Goal: Information Seeking & Learning: Check status

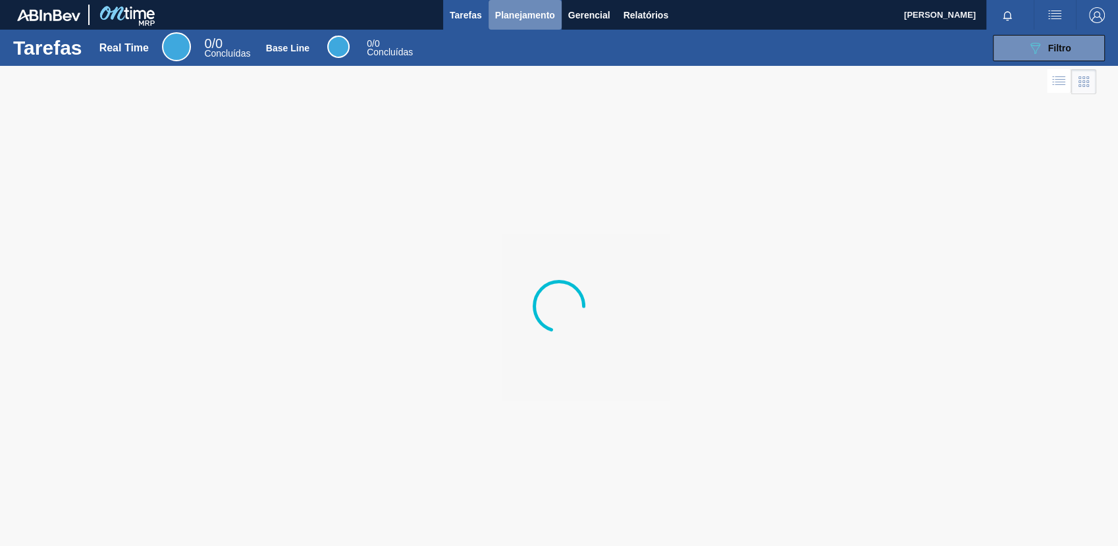
click at [494, 13] on button "Planejamento" at bounding box center [524, 15] width 73 height 30
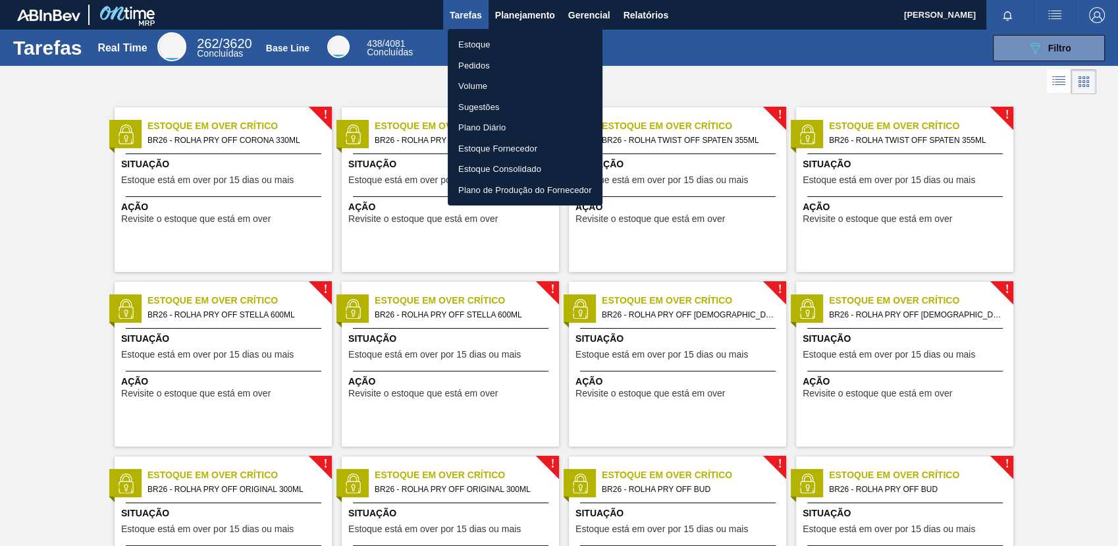
click at [559, 42] on li "Estoque" at bounding box center [525, 44] width 155 height 21
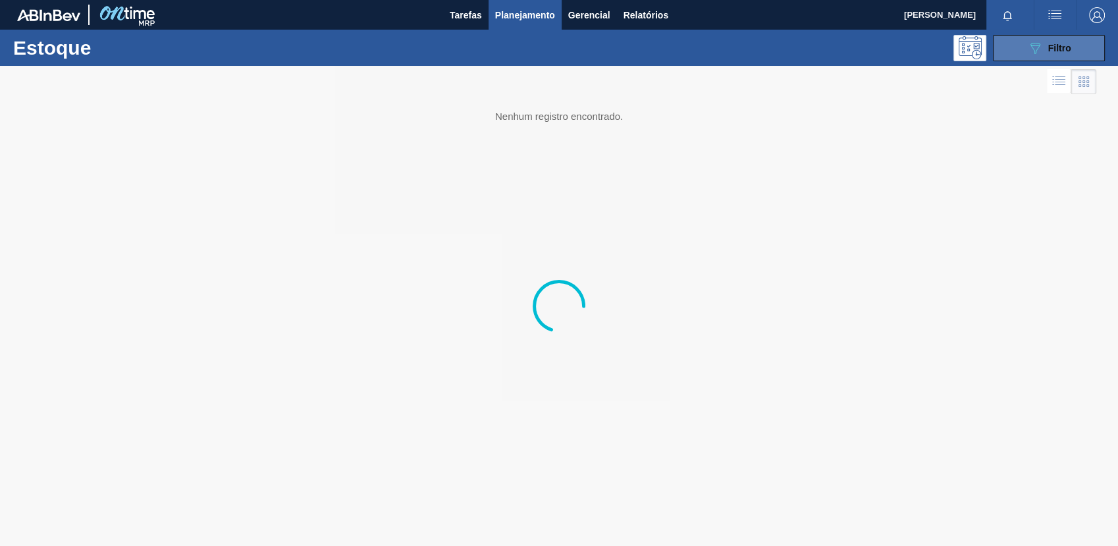
click at [1051, 54] on div "089F7B8B-B2A5-4AFE-B5C0-19BA573D28AC Filtro" at bounding box center [1049, 48] width 44 height 16
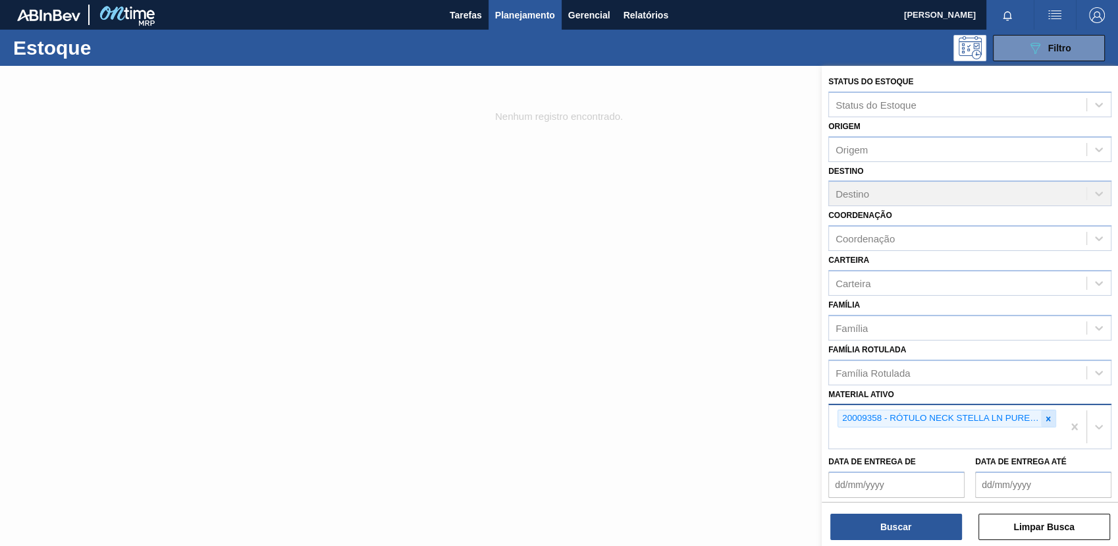
click at [1045, 417] on icon at bounding box center [1047, 418] width 9 height 9
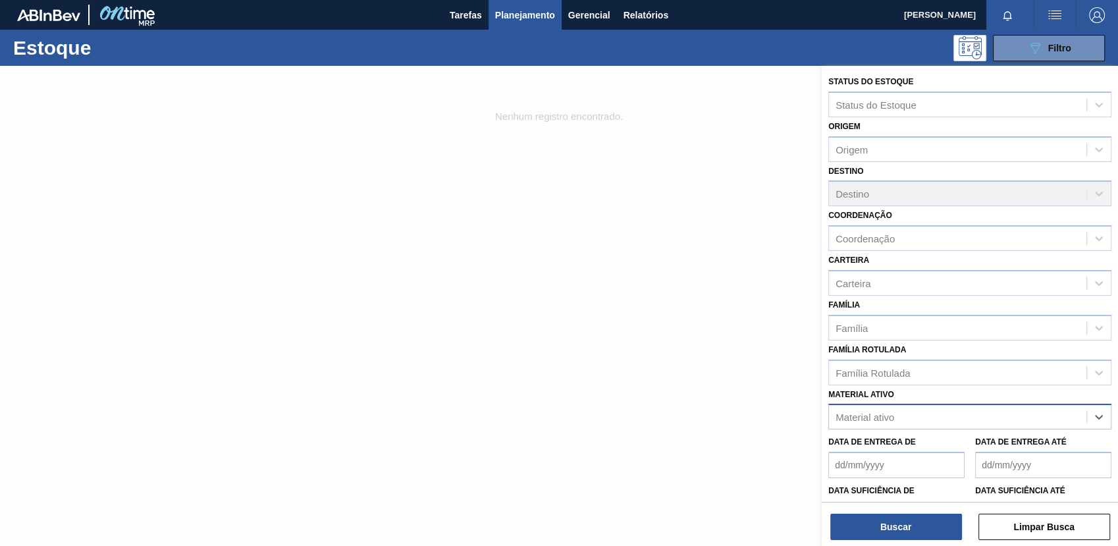
paste ativo "30007969"
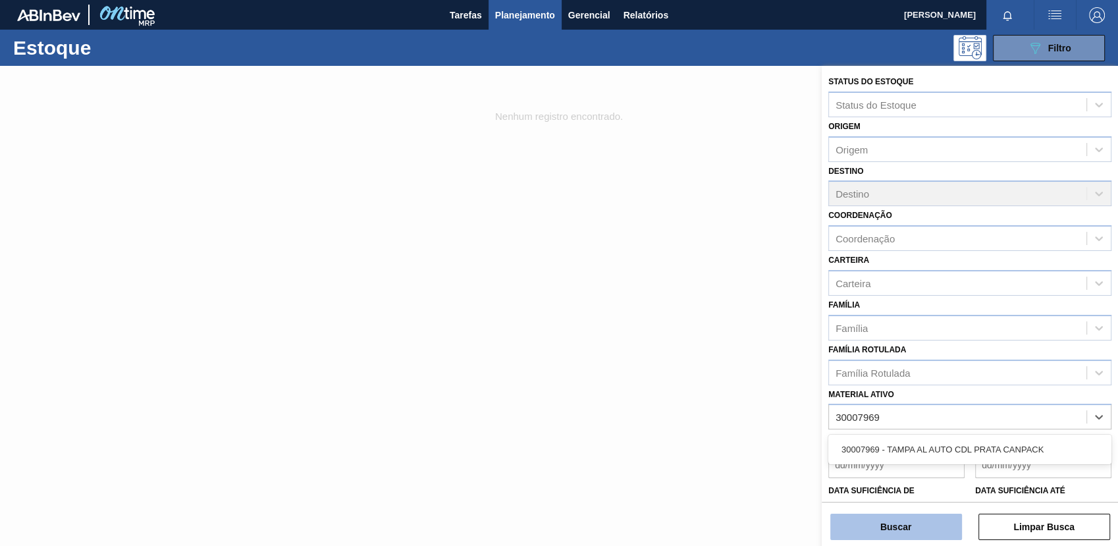
type ativo "30007969"
click at [867, 524] on button "Buscar" at bounding box center [896, 526] width 132 height 26
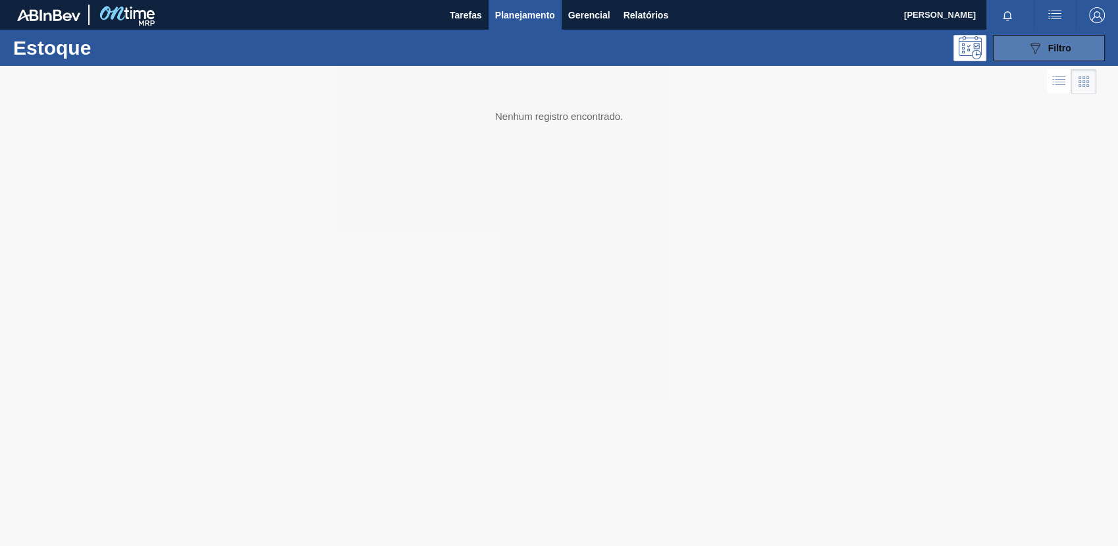
click at [1050, 40] on div "089F7B8B-B2A5-4AFE-B5C0-19BA573D28AC Filtro" at bounding box center [1049, 48] width 44 height 16
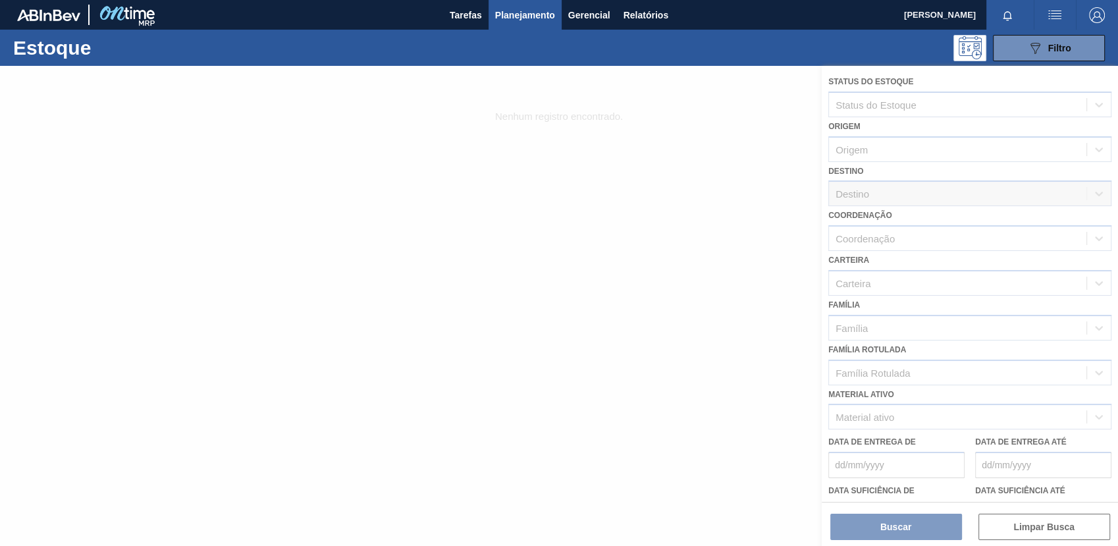
click at [1020, 428] on div at bounding box center [559, 306] width 1118 height 480
click at [1009, 421] on div at bounding box center [559, 306] width 1118 height 480
click at [1008, 421] on div at bounding box center [559, 306] width 1118 height 480
click at [1007, 421] on div at bounding box center [559, 306] width 1118 height 480
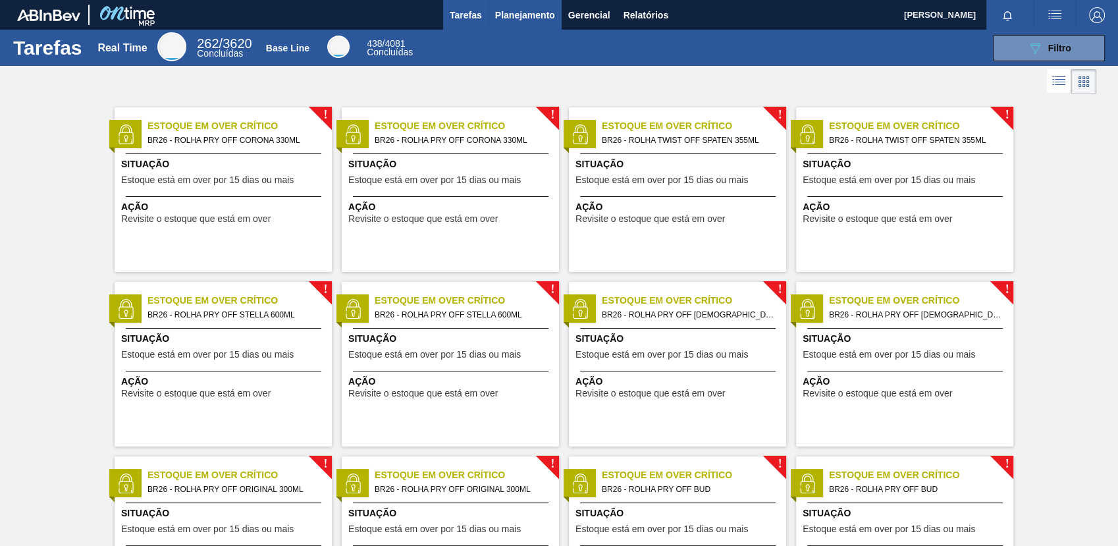
click at [516, 24] on button "Planejamento" at bounding box center [524, 15] width 73 height 30
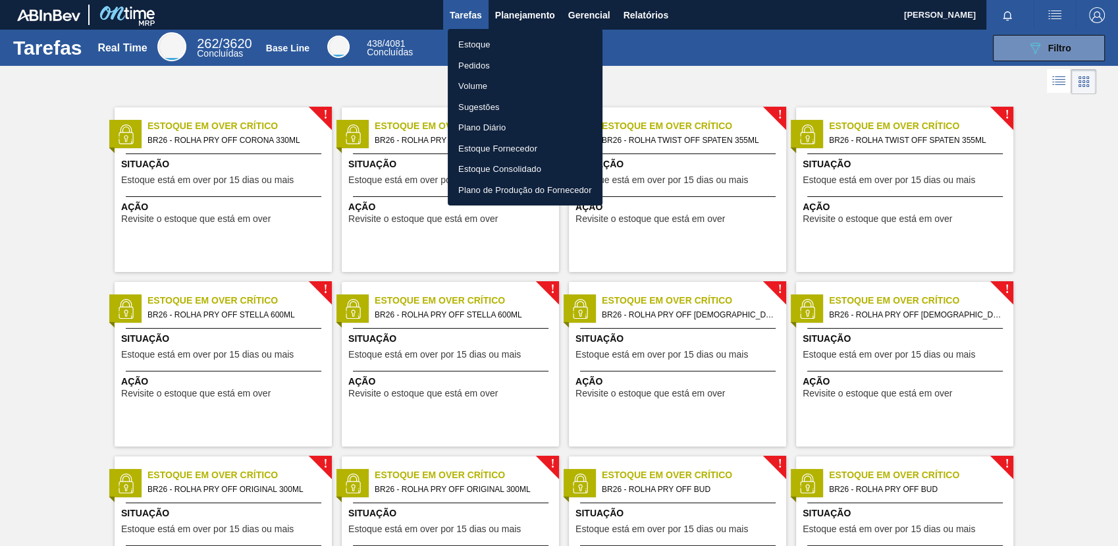
click at [523, 33] on ul "Estoque Pedidos Volume Sugestões Plano Diário Estoque Fornecedor Estoque Consol…" at bounding box center [525, 117] width 155 height 176
click at [525, 36] on li "Estoque" at bounding box center [525, 44] width 155 height 21
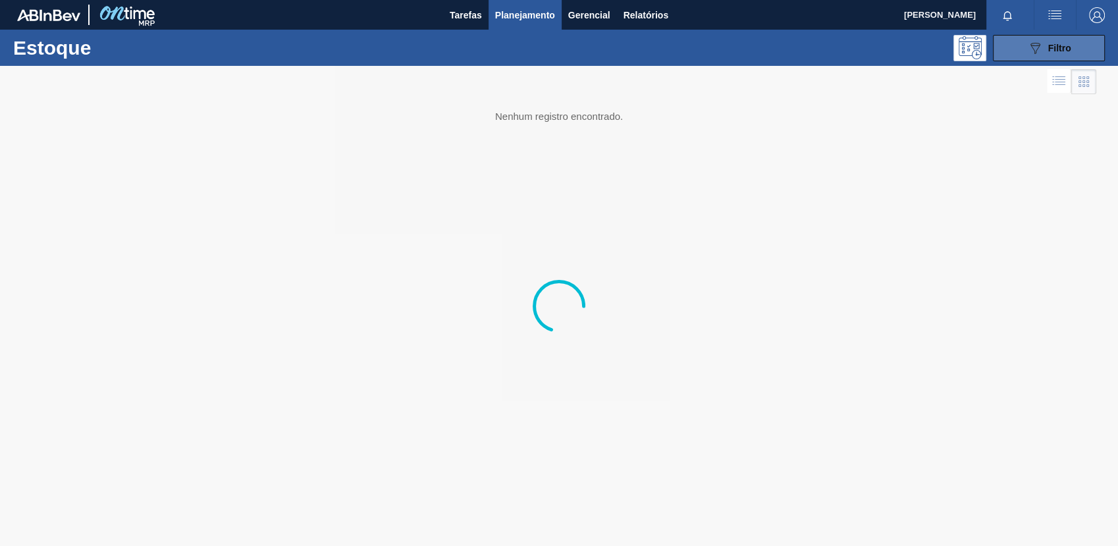
click at [1041, 52] on icon "089F7B8B-B2A5-4AFE-B5C0-19BA573D28AC" at bounding box center [1035, 48] width 16 height 16
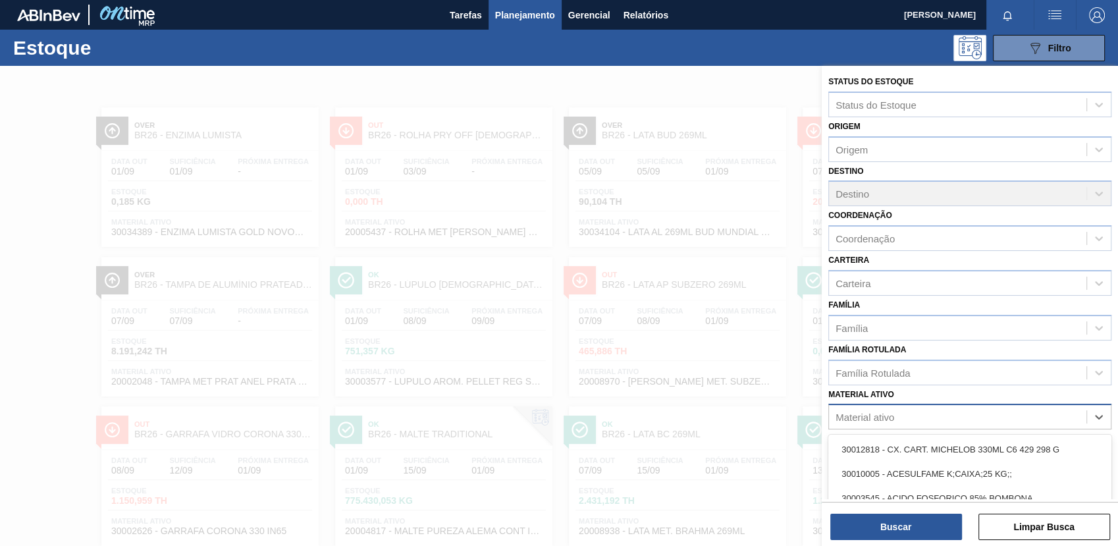
click at [911, 407] on div "Material ativo" at bounding box center [957, 416] width 257 height 19
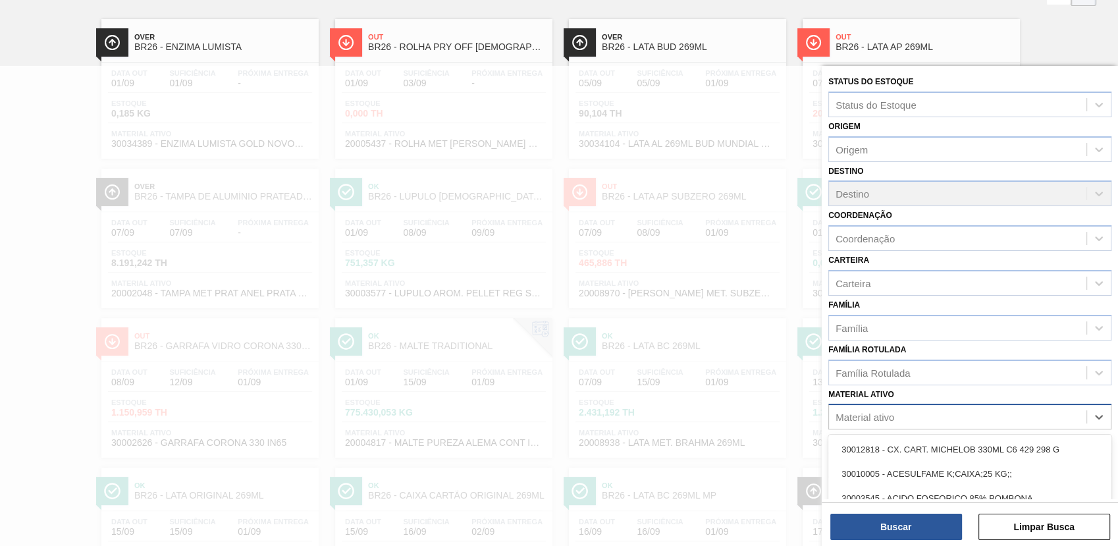
scroll to position [90, 0]
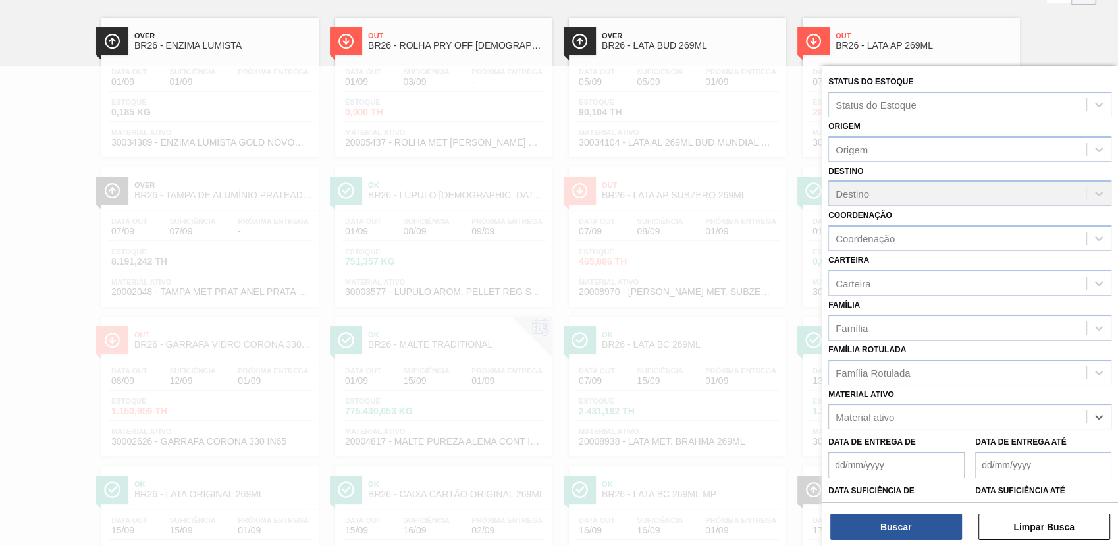
paste ativo "30007969"
type ativo "30007969"
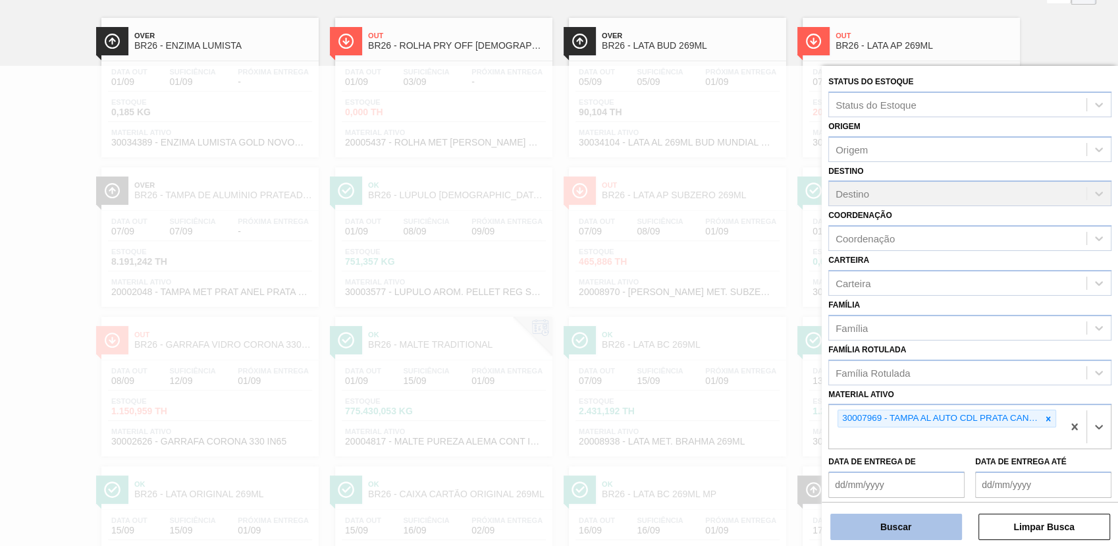
click at [889, 524] on button "Buscar" at bounding box center [896, 526] width 132 height 26
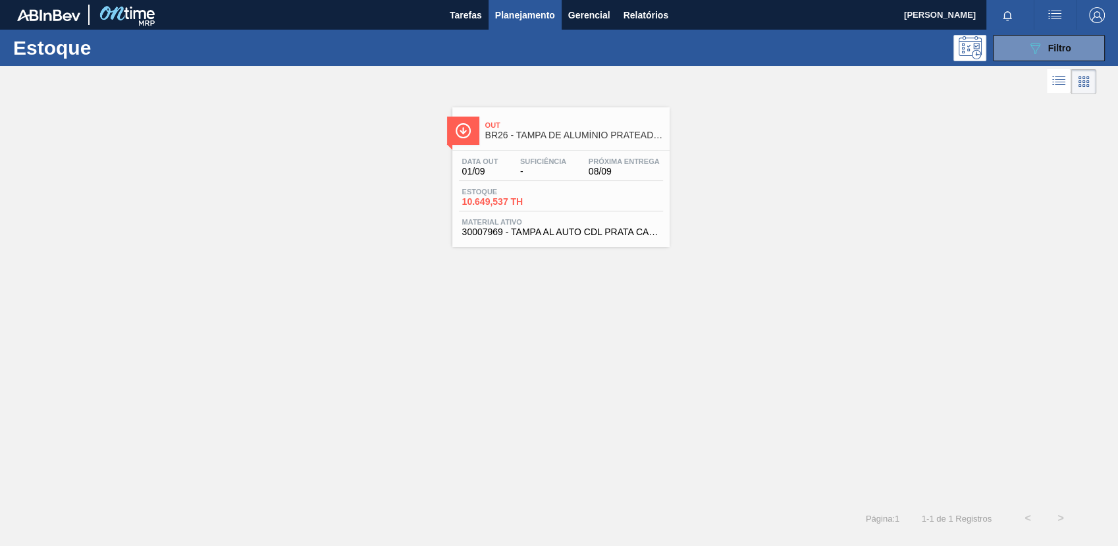
scroll to position [0, 0]
click at [586, 214] on div "Data out 01/09 Suficiência - Próxima Entrega 08/09 Estoque 10.649,537 TH Materi…" at bounding box center [560, 196] width 217 height 90
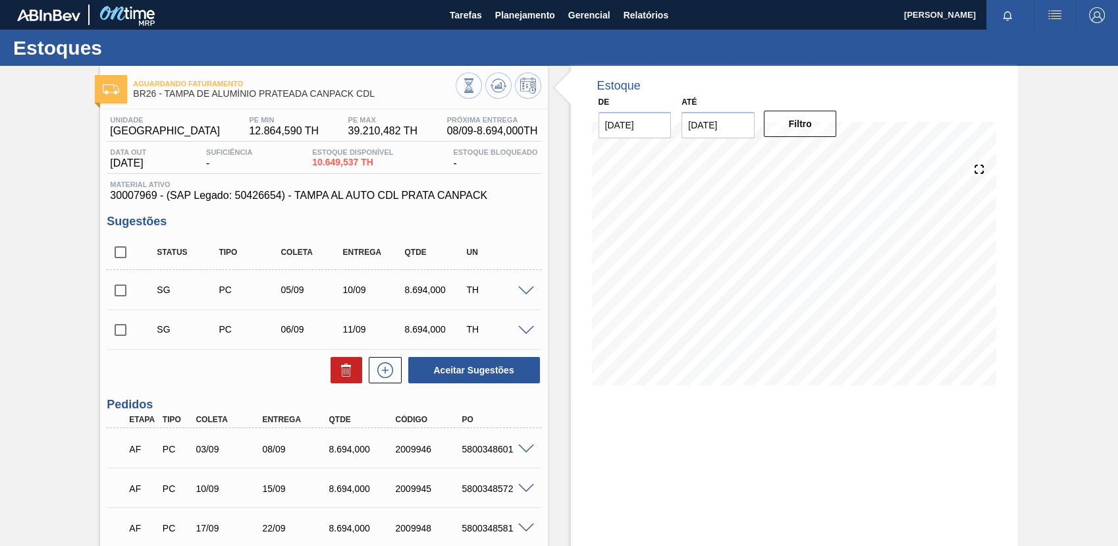
scroll to position [188, 0]
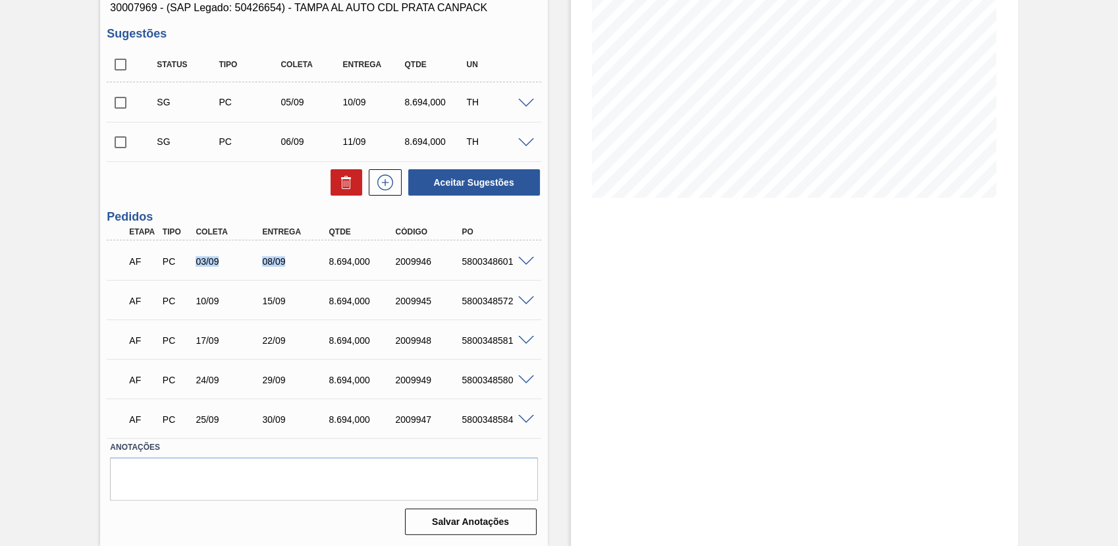
drag, startPoint x: 294, startPoint y: 261, endPoint x: 190, endPoint y: 261, distance: 104.7
click at [190, 261] on div "AF PC 03/09 08/09 8.694,000 2009946 5800348601" at bounding box center [319, 260] width 399 height 26
drag, startPoint x: 190, startPoint y: 261, endPoint x: 288, endPoint y: 278, distance: 99.4
click at [288, 278] on div "AF PC 03/09 08/09 8.694,000 2009946 5800348601 Material 30007969 - TAMPA AL AUT…" at bounding box center [324, 259] width 434 height 39
click at [276, 260] on div "08/09" at bounding box center [296, 261] width 74 height 11
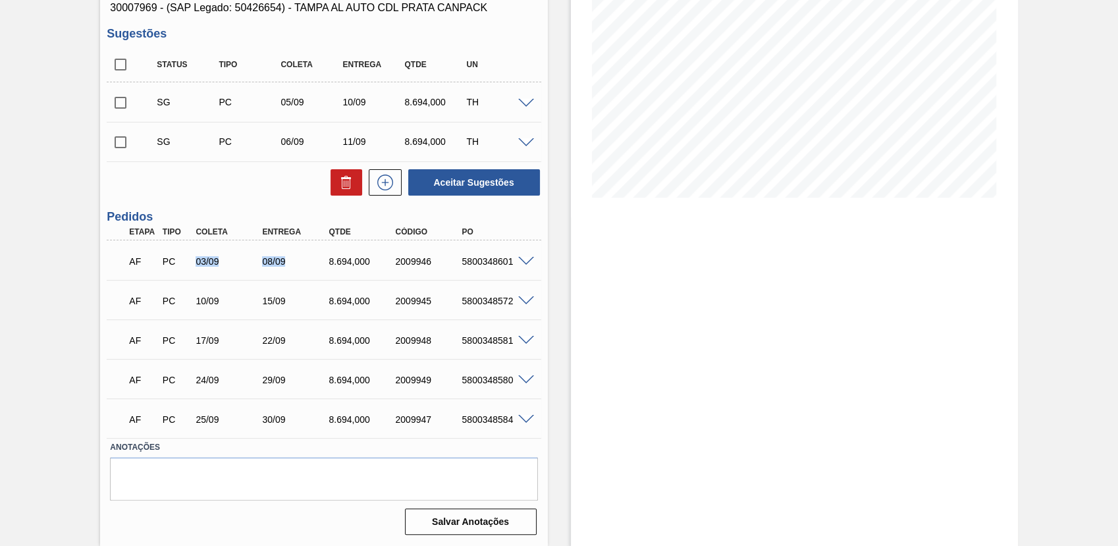
click at [271, 266] on div "08/09" at bounding box center [296, 261] width 74 height 11
drag, startPoint x: 271, startPoint y: 266, endPoint x: 316, endPoint y: 353, distance: 98.0
click at [316, 353] on div "AF PC 17/09 22/09 8.694,000 2009948 5800348581" at bounding box center [324, 339] width 434 height 33
